Goal: Information Seeking & Learning: Learn about a topic

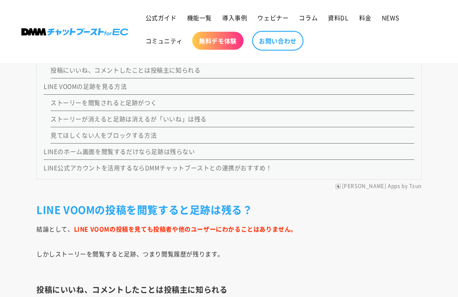
scroll to position [634, 0]
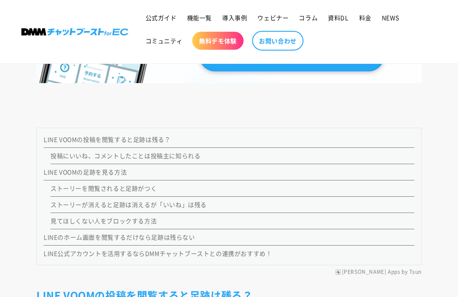
click at [56, 158] on link "投稿にいいね、コメントしたことは投稿主に知られる" at bounding box center [126, 155] width 150 height 9
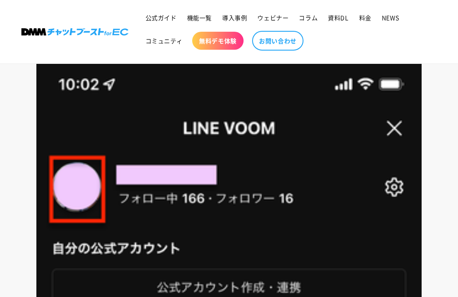
scroll to position [1175, 0]
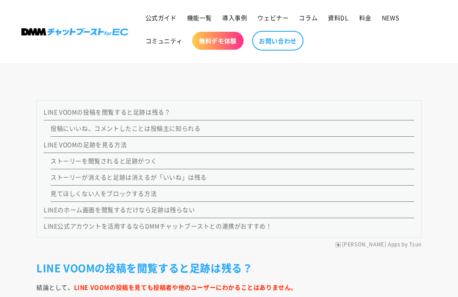
scroll to position [618, 0]
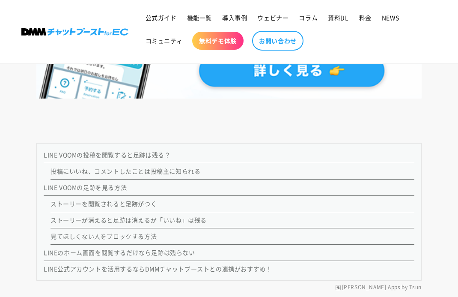
drag, startPoint x: 54, startPoint y: 208, endPoint x: 47, endPoint y: 211, distance: 8.0
click at [54, 208] on li "ストーリーを閲覧されると足跡がつく" at bounding box center [233, 204] width 364 height 16
drag, startPoint x: 47, startPoint y: 212, endPoint x: 45, endPoint y: 197, distance: 14.7
click at [45, 197] on ol "ストーリーを閲覧されると足跡がつく ストーリーが消えると足跡は消えるが「いいね」は残る 見てほしくない人をブロックする方法" at bounding box center [229, 220] width 371 height 49
click at [47, 197] on ol "ストーリーを閲覧されると足跡がつく ストーリーが消えると足跡は消えるが「いいね」は残る 見てほしくない人をブロックする方法" at bounding box center [229, 220] width 371 height 49
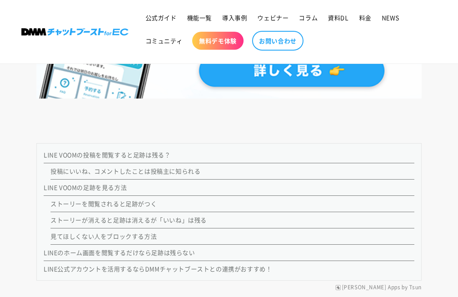
drag, startPoint x: 50, startPoint y: 224, endPoint x: 48, endPoint y: 216, distance: 8.3
click at [48, 216] on ol "ストーリーを閲覧されると足跡がつく ストーリーが消えると足跡は消えるが「いいね」は残る 見てほしくない人をブロックする方法" at bounding box center [229, 220] width 371 height 49
click at [92, 12] on header "公式ガイド 機能一覧 導入事例 ウェビナー コラム 資料DL 料金 NEWS コミュニティ 無料デモ体験" at bounding box center [229, 31] width 458 height 63
click at [182, 138] on div "LINE VOOMの投稿を閲覧すると足跡は残る？ 投稿にいいね、コメントしたことは投稿主に知られる LINE VOOMの足跡を見る方法 ストーリーを閲覧される…" at bounding box center [228, 213] width 385 height 155
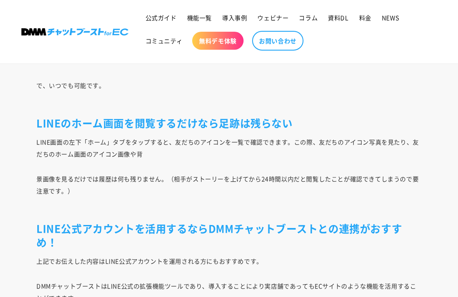
scroll to position [5799, 0]
